Goal: Task Accomplishment & Management: Use online tool/utility

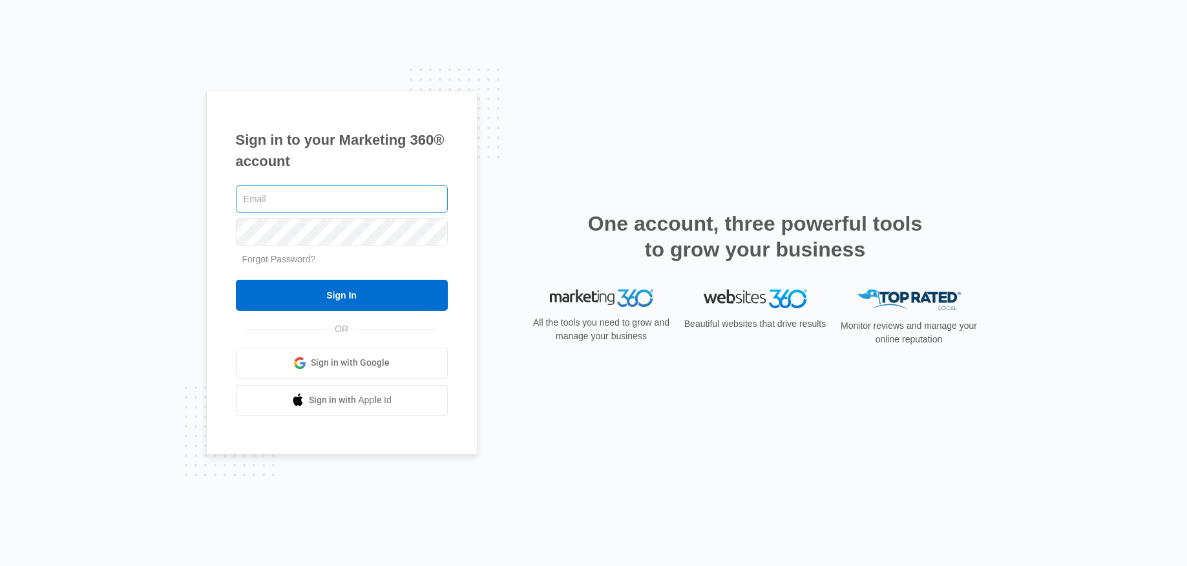
click at [259, 196] on input "text" at bounding box center [342, 198] width 212 height 27
type input "[PERSON_NAME][EMAIL_ADDRESS][DOMAIN_NAME]"
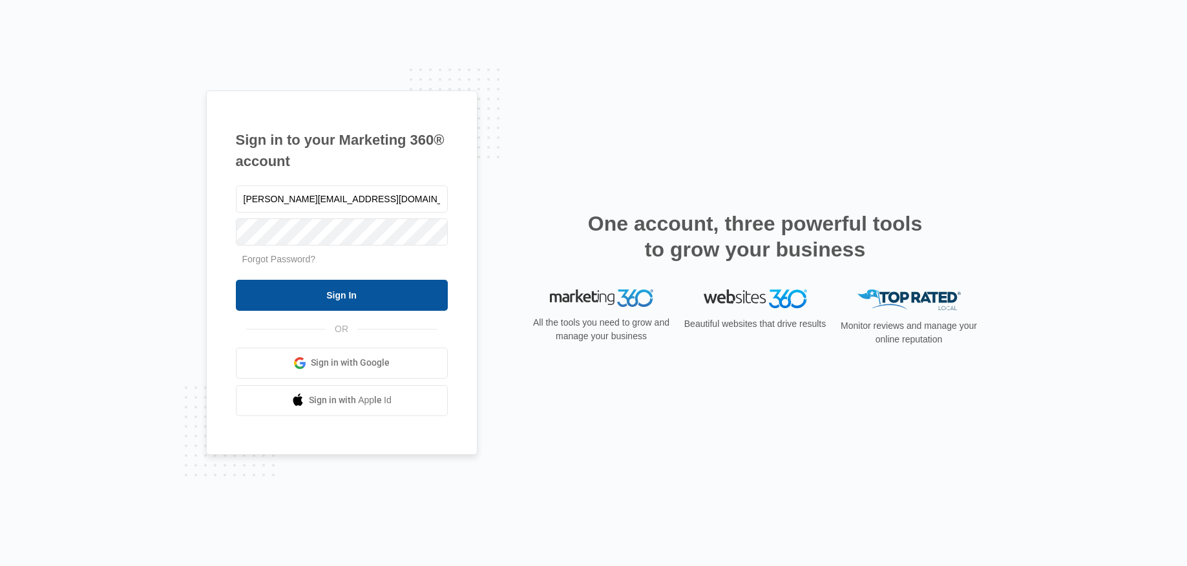
click at [377, 300] on input "Sign In" at bounding box center [342, 295] width 212 height 31
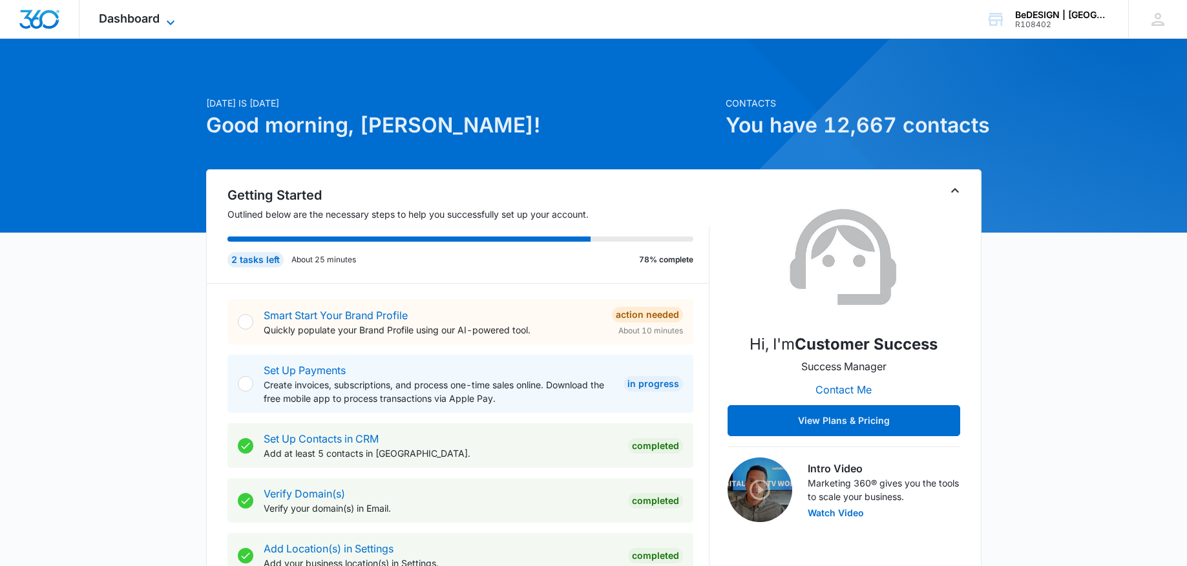
click at [129, 23] on span "Dashboard" at bounding box center [129, 19] width 61 height 14
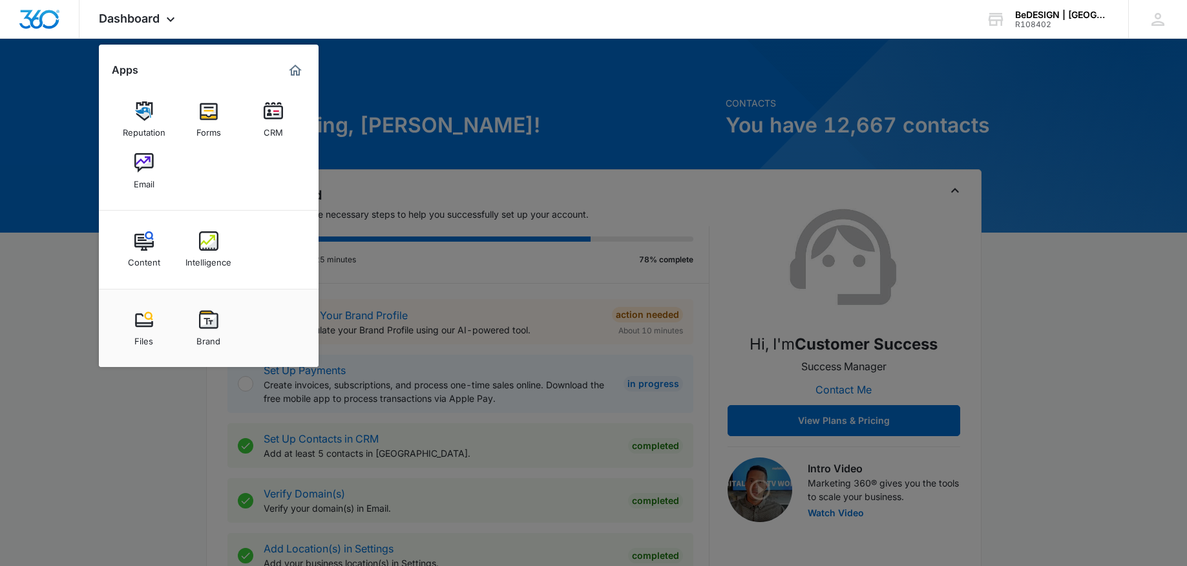
click at [141, 444] on div at bounding box center [593, 283] width 1187 height 566
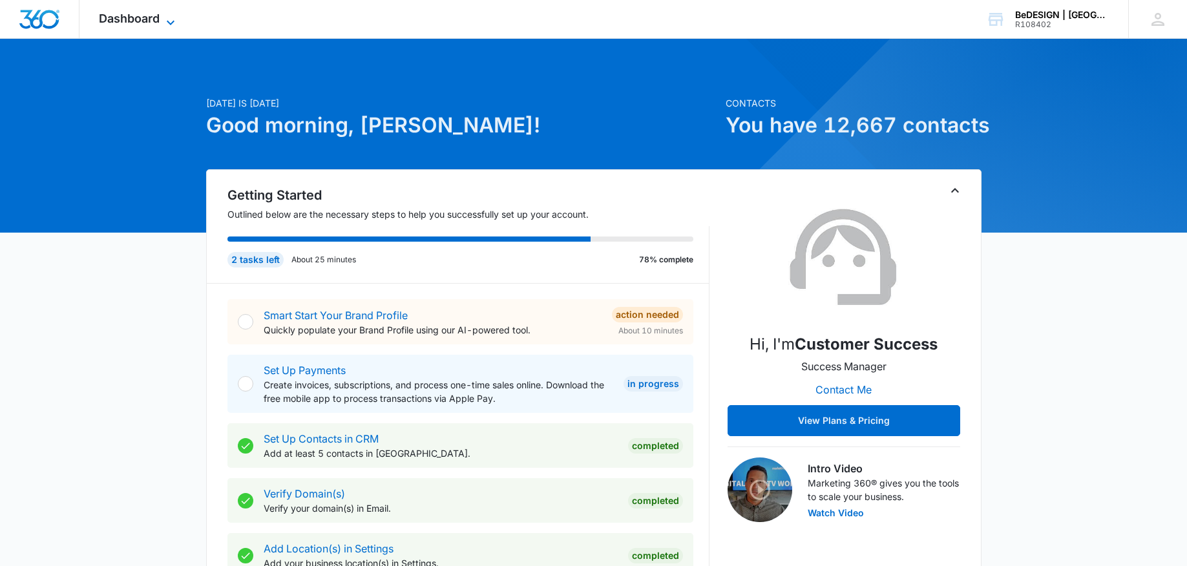
click at [117, 24] on span "Dashboard" at bounding box center [129, 19] width 61 height 14
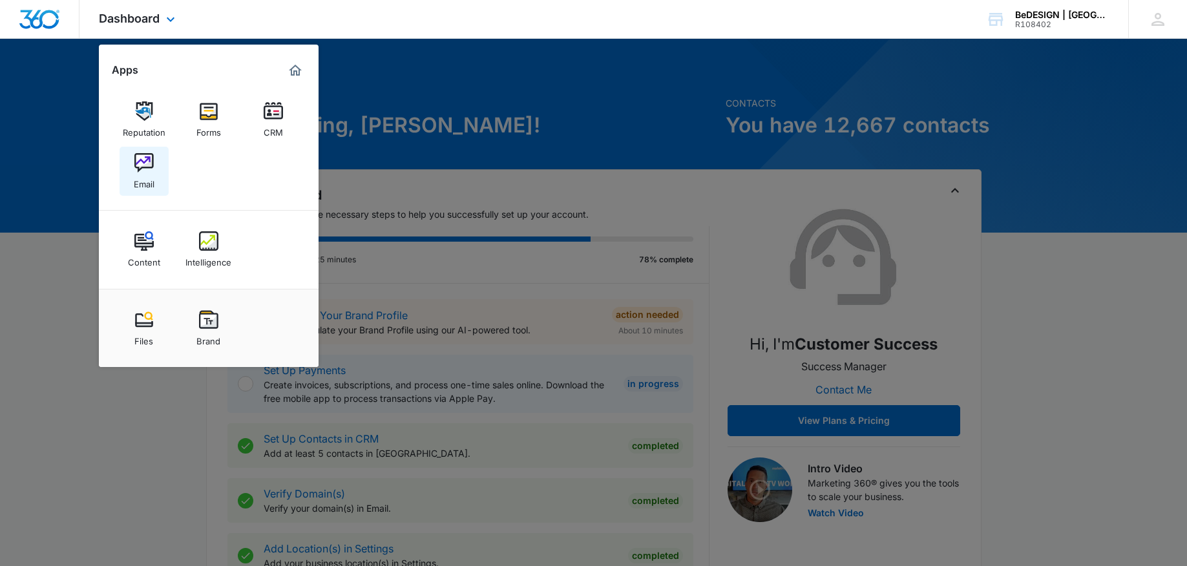
click at [151, 187] on div "Email" at bounding box center [144, 181] width 21 height 17
